Goal: Information Seeking & Learning: Learn about a topic

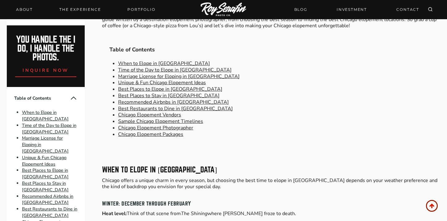
scroll to position [233, 0]
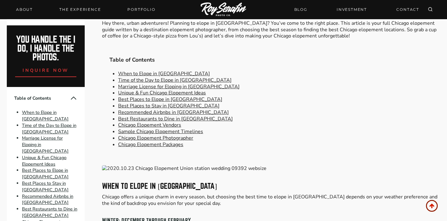
click at [166, 76] on link "When to Elope in Chicago" at bounding box center [164, 73] width 92 height 7
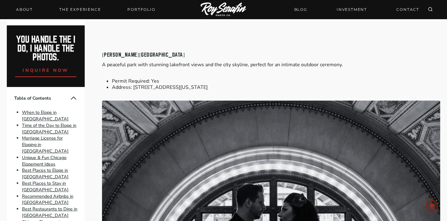
scroll to position [3574, 0]
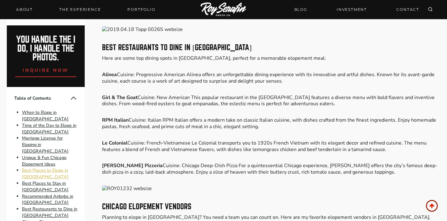
click at [36, 167] on link "Best Places to Elope in Chicago" at bounding box center [45, 173] width 47 height 13
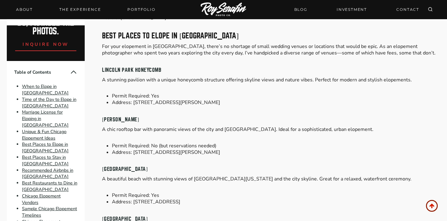
scroll to position [32, 0]
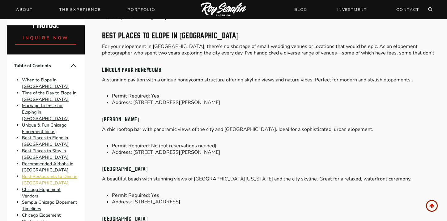
click at [32, 173] on link "Best Restaurants to Dine in Chicago" at bounding box center [49, 179] width 55 height 13
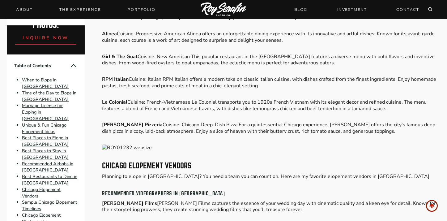
scroll to position [3629, 0]
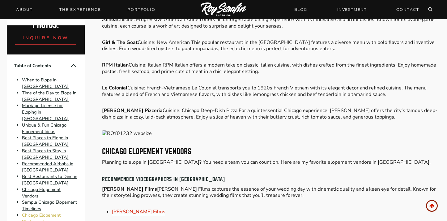
click at [38, 212] on link "Chicago Elopement Photographer" at bounding box center [41, 218] width 39 height 13
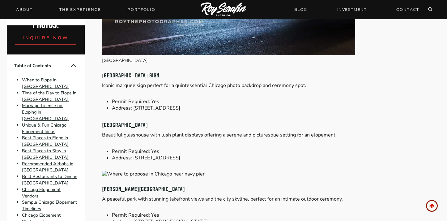
scroll to position [2702, 0]
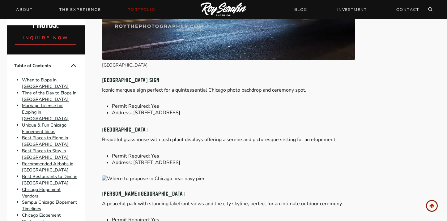
click at [141, 9] on link "Portfolio" at bounding box center [141, 9] width 35 height 9
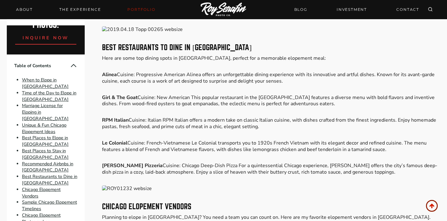
scroll to position [233, 0]
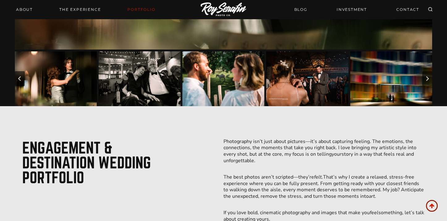
scroll to position [262, 0]
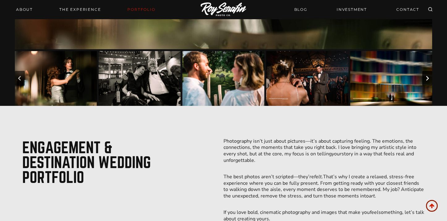
click at [428, 75] on button "Next slide" at bounding box center [427, 78] width 10 height 15
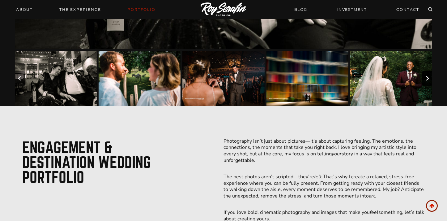
click at [428, 75] on button "Next slide" at bounding box center [427, 78] width 10 height 15
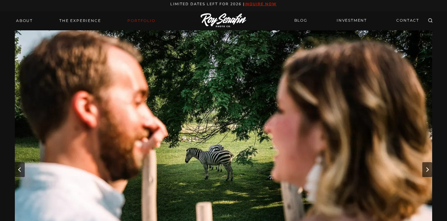
scroll to position [3, 0]
click at [426, 168] on icon "Next slide" at bounding box center [427, 169] width 5 height 5
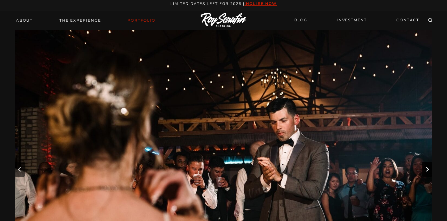
click at [426, 168] on icon "Next slide" at bounding box center [427, 169] width 5 height 5
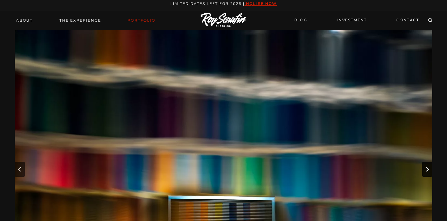
click at [426, 168] on icon "Next slide" at bounding box center [427, 169] width 5 height 5
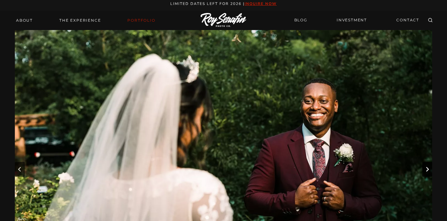
click at [426, 168] on icon "Next slide" at bounding box center [427, 169] width 5 height 5
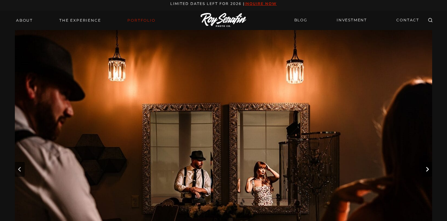
click at [426, 167] on icon "Next slide" at bounding box center [427, 169] width 5 height 5
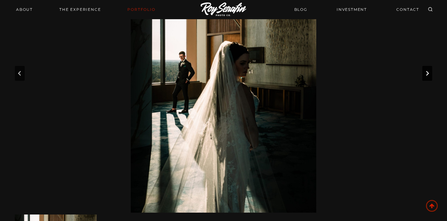
scroll to position [0, 0]
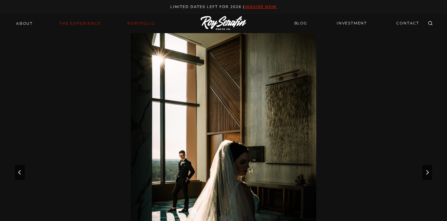
click at [65, 23] on link "THE EXPERIENCE" at bounding box center [80, 23] width 49 height 9
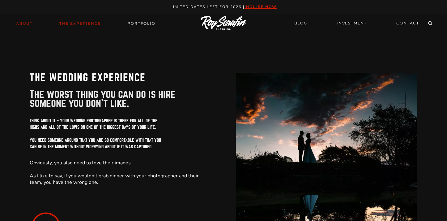
click at [24, 22] on link "About" at bounding box center [24, 23] width 24 height 9
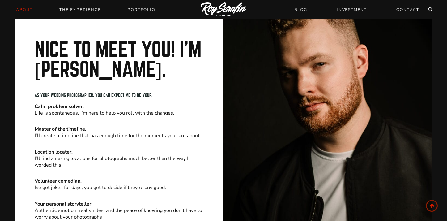
scroll to position [88, 0]
